Goal: Register for event/course

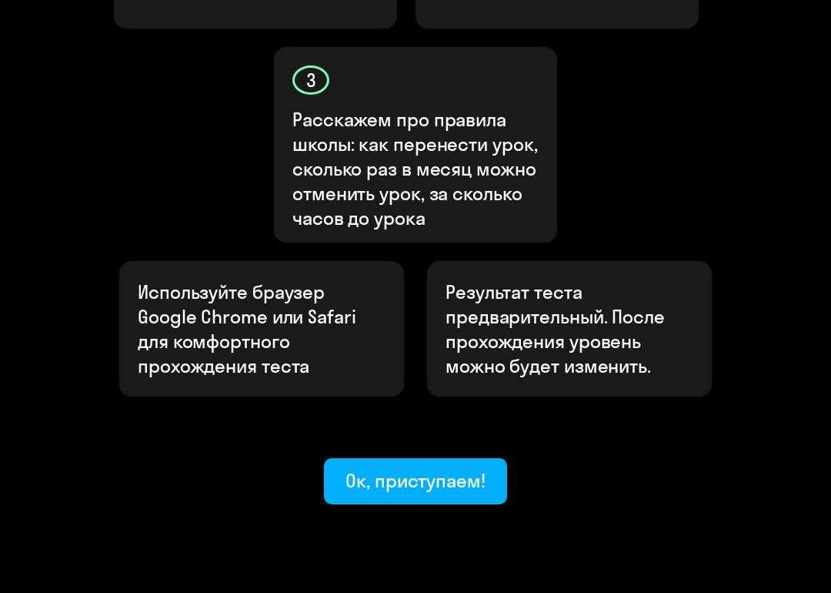
scroll to position [733, 0]
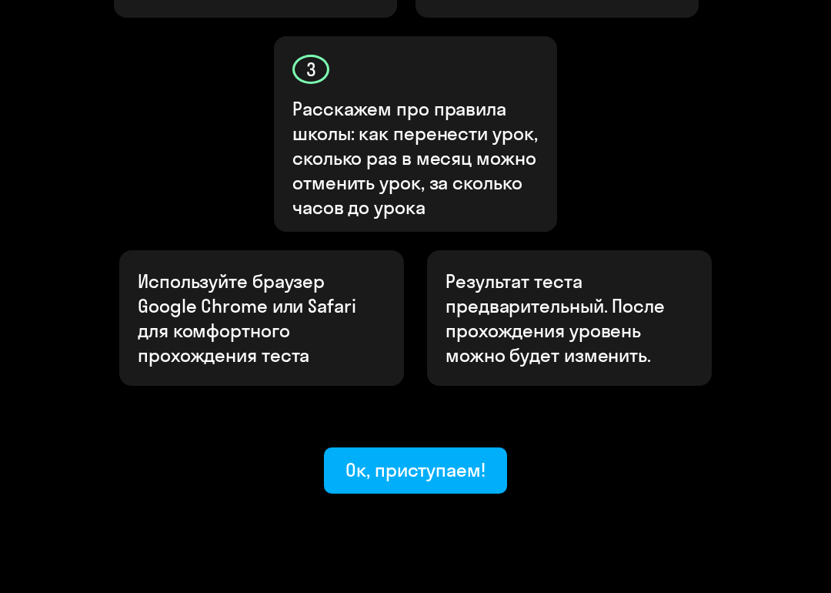
click at [448, 457] on div "Ок, приступаем!" at bounding box center [416, 469] width 140 height 25
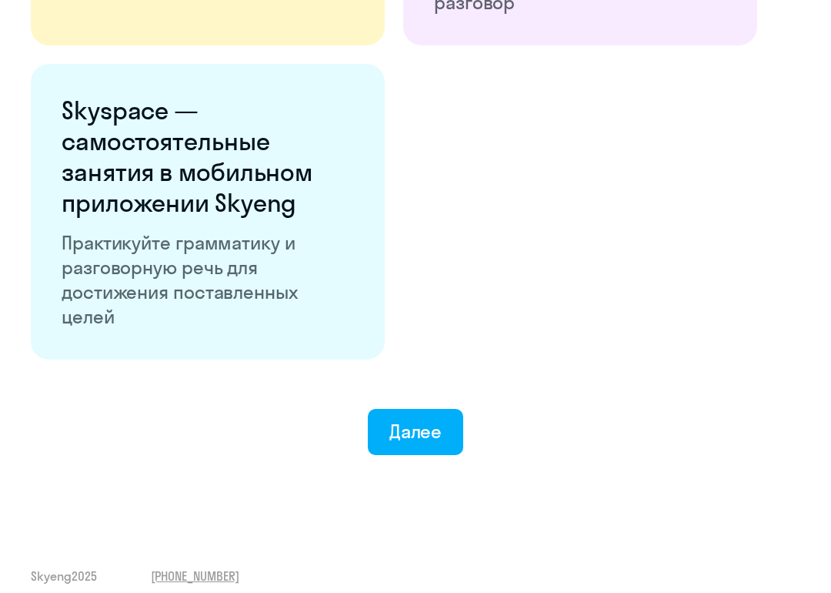
scroll to position [2795, 0]
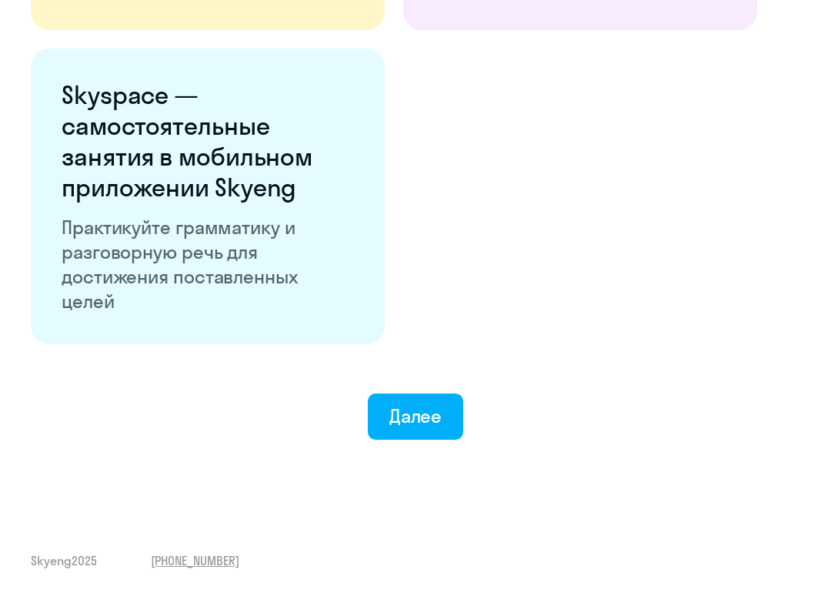
click at [424, 425] on div "Далее" at bounding box center [416, 415] width 53 height 25
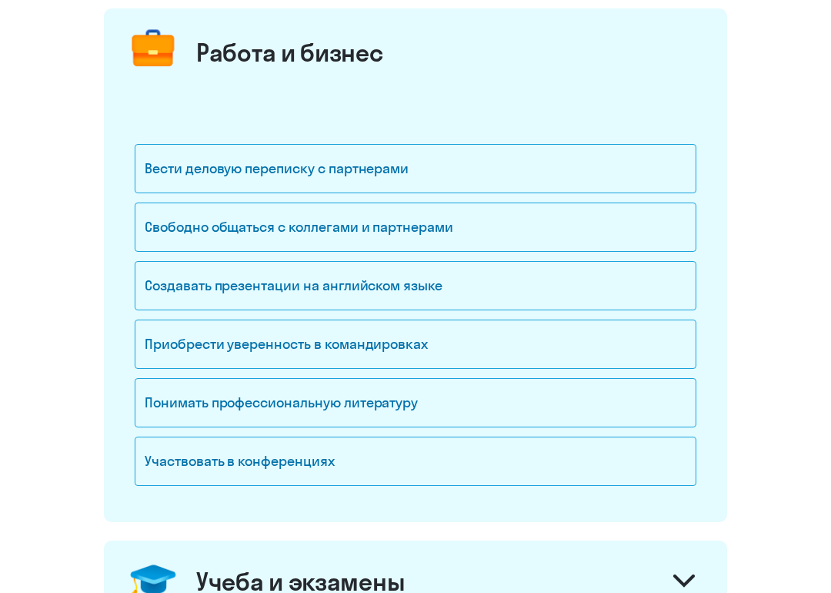
scroll to position [192, 0]
click at [629, 226] on div "Свободно общаться с коллегами и партнерами" at bounding box center [416, 226] width 562 height 49
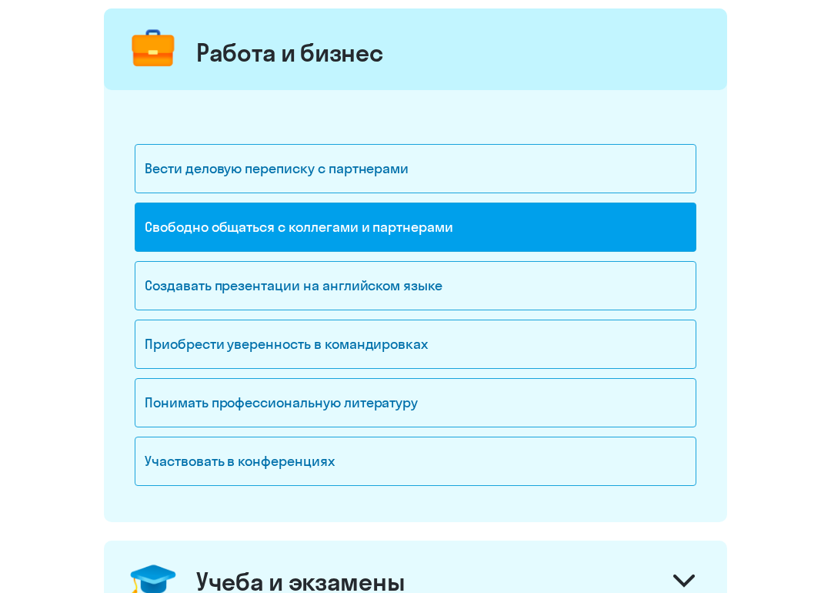
click at [597, 163] on div "Вести деловую переписку с партнерами" at bounding box center [416, 168] width 562 height 49
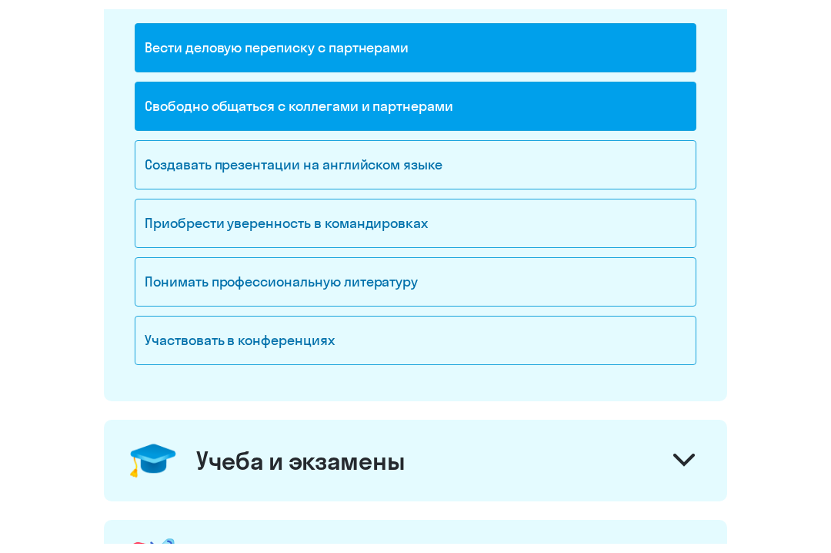
scroll to position [300, 0]
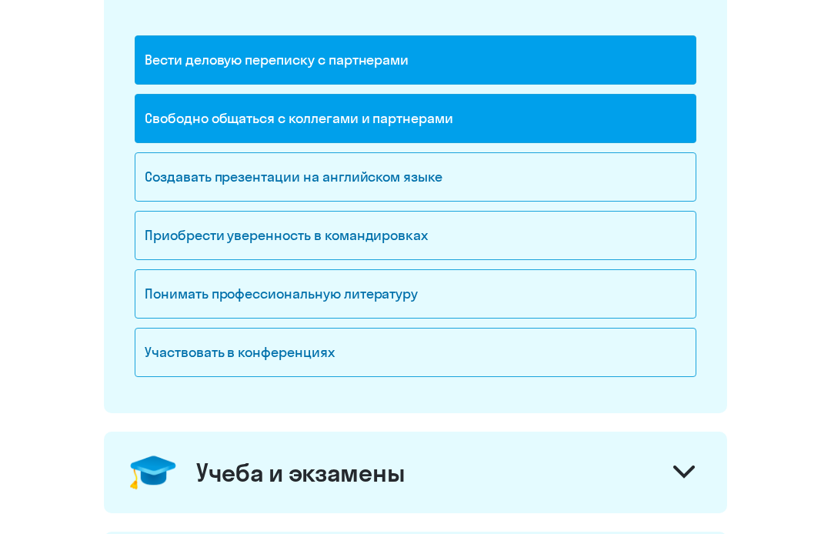
click at [647, 68] on div "Вести деловую переписку с партнерами" at bounding box center [416, 59] width 562 height 49
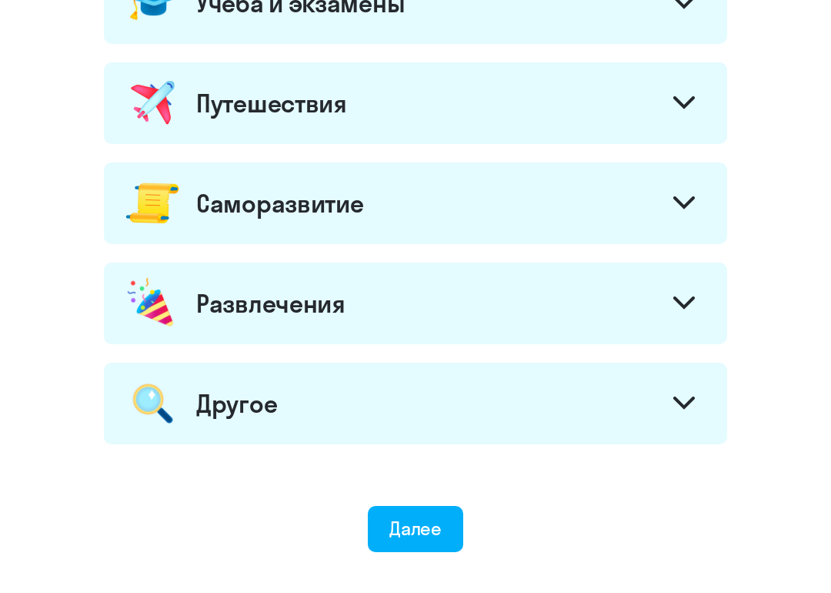
scroll to position [876, 0]
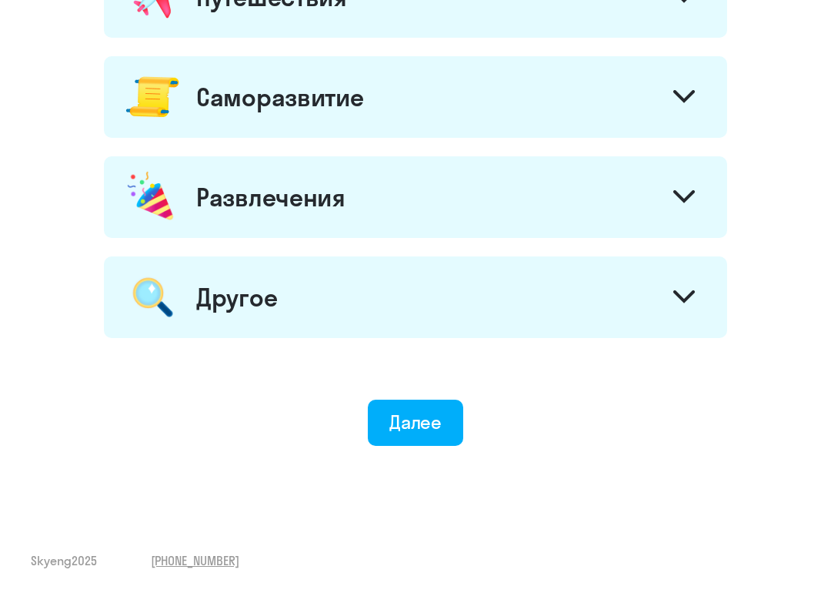
click at [430, 420] on div "Далее" at bounding box center [416, 422] width 53 height 25
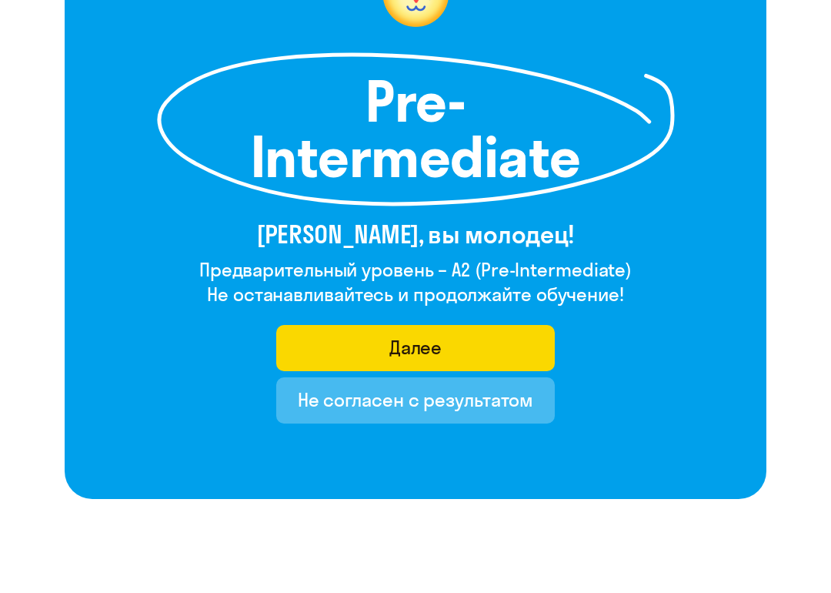
scroll to position [211, 0]
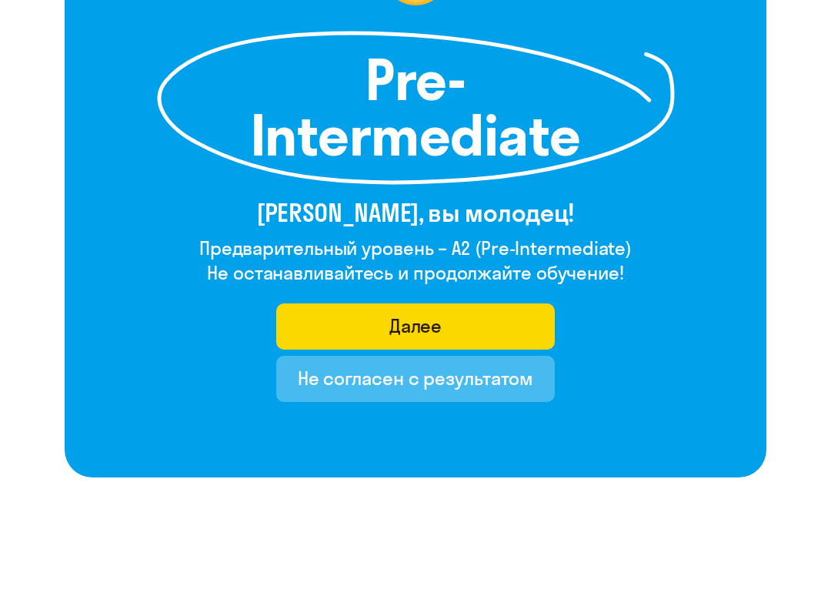
click at [510, 326] on button "Далее" at bounding box center [415, 327] width 279 height 46
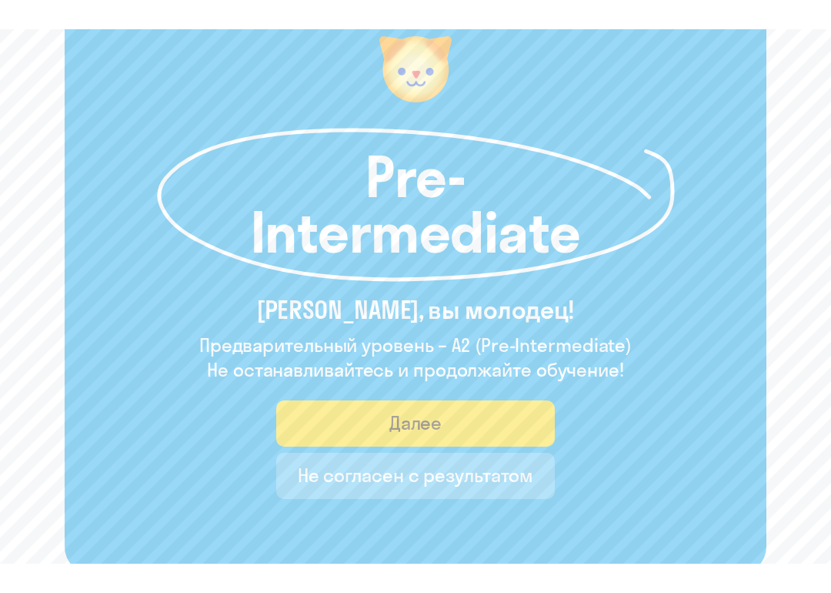
scroll to position [249, 0]
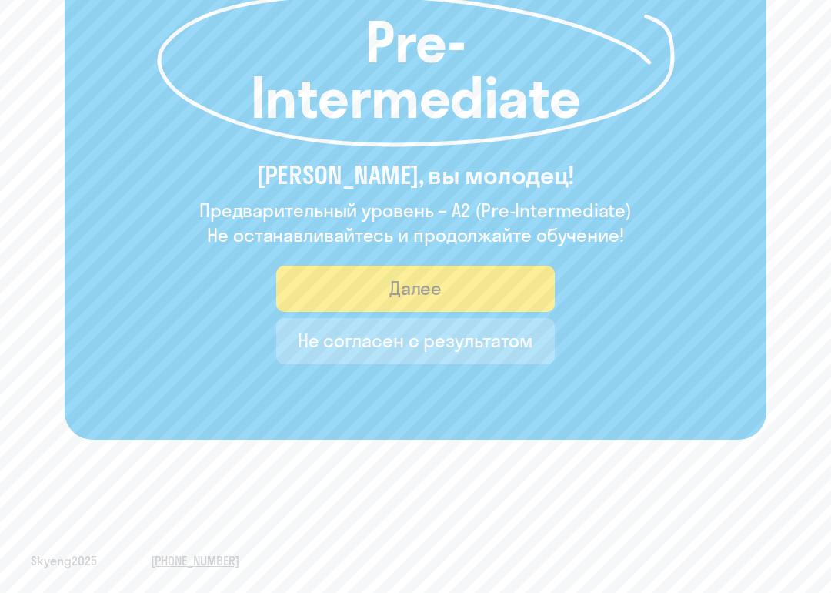
click at [504, 289] on button "Далее" at bounding box center [415, 289] width 279 height 46
